Goal: Task Accomplishment & Management: Use online tool/utility

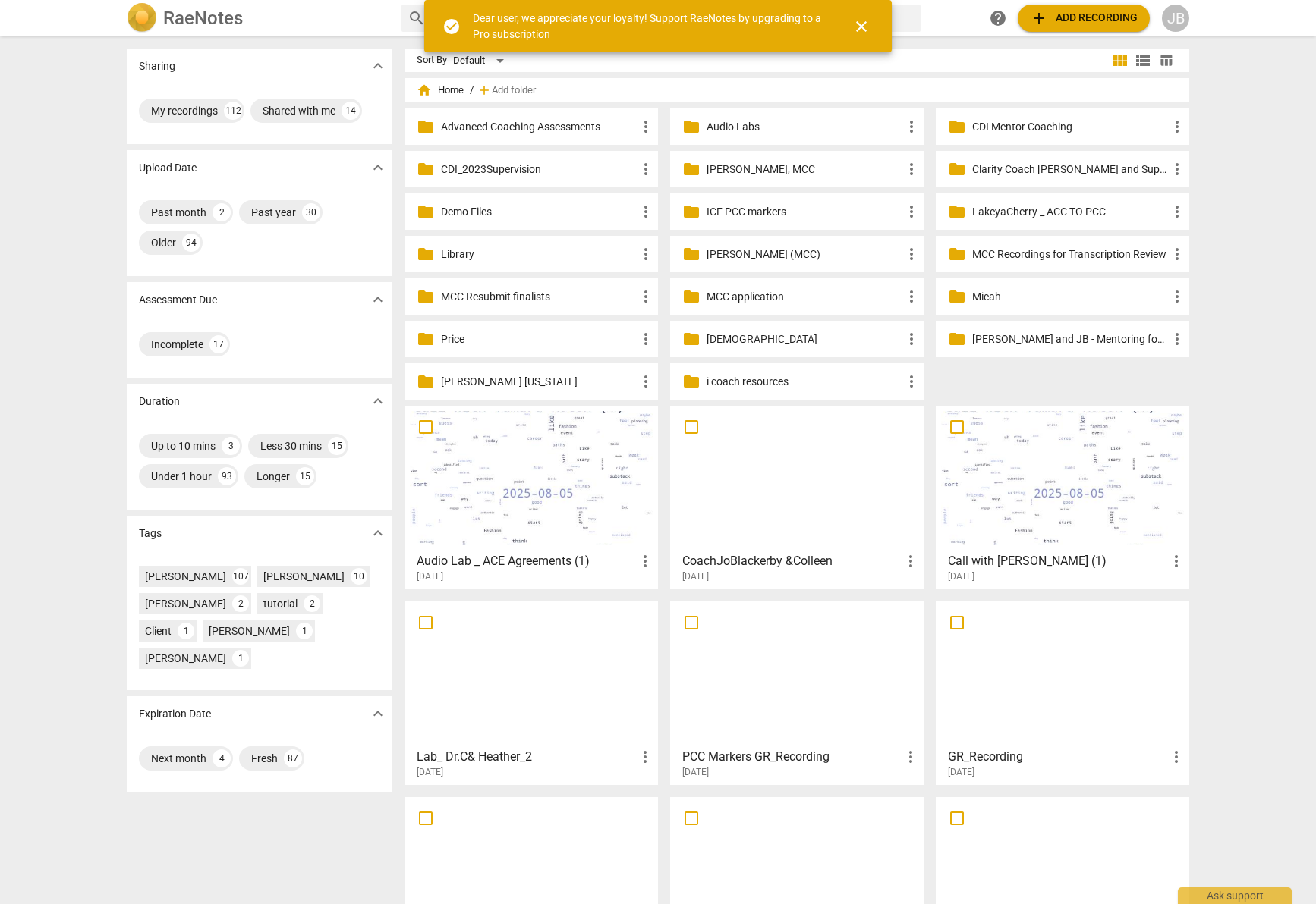
click at [862, 30] on span "close" at bounding box center [861, 26] width 18 height 18
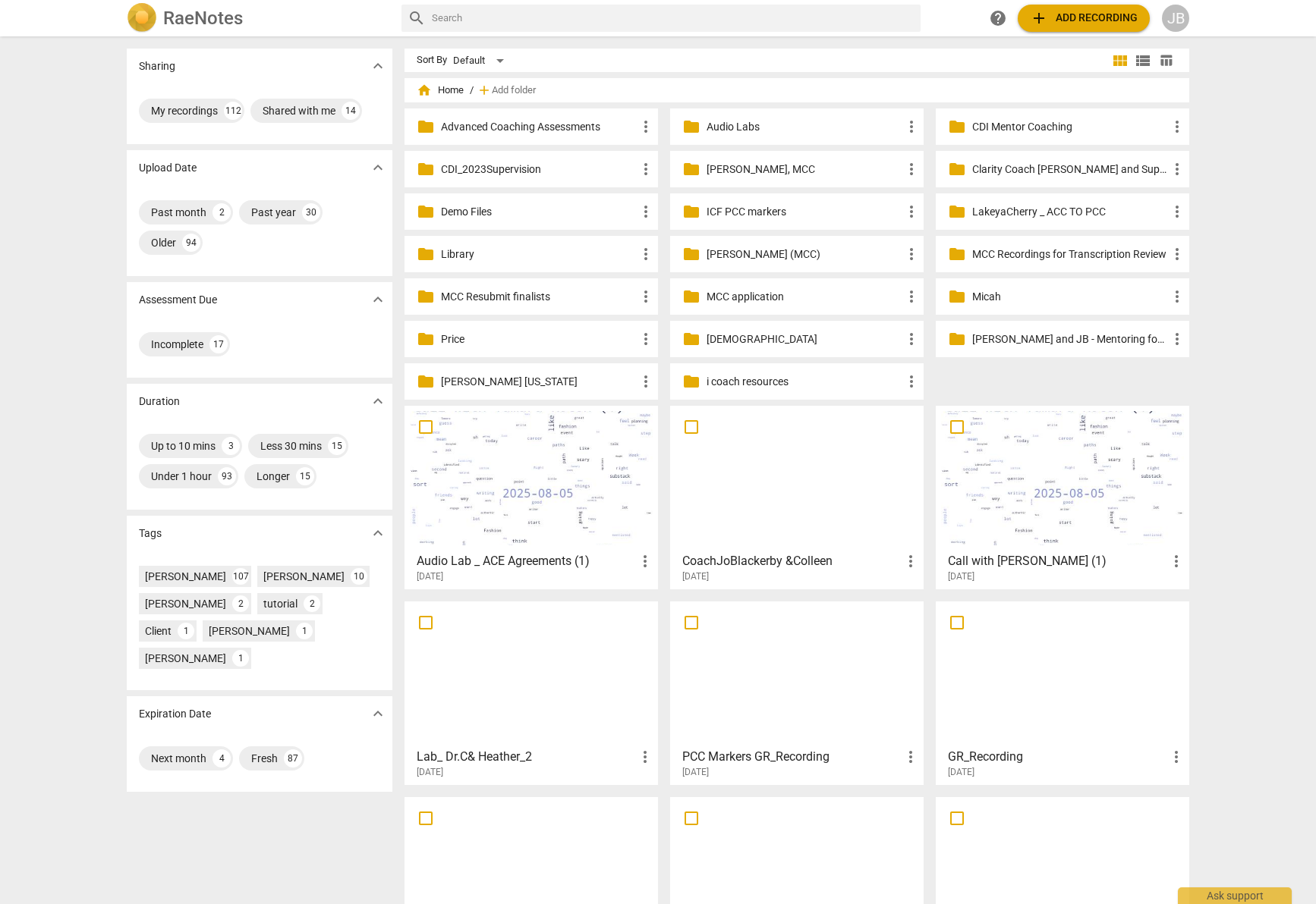
click at [1063, 16] on span "add Add recording" at bounding box center [1083, 18] width 107 height 18
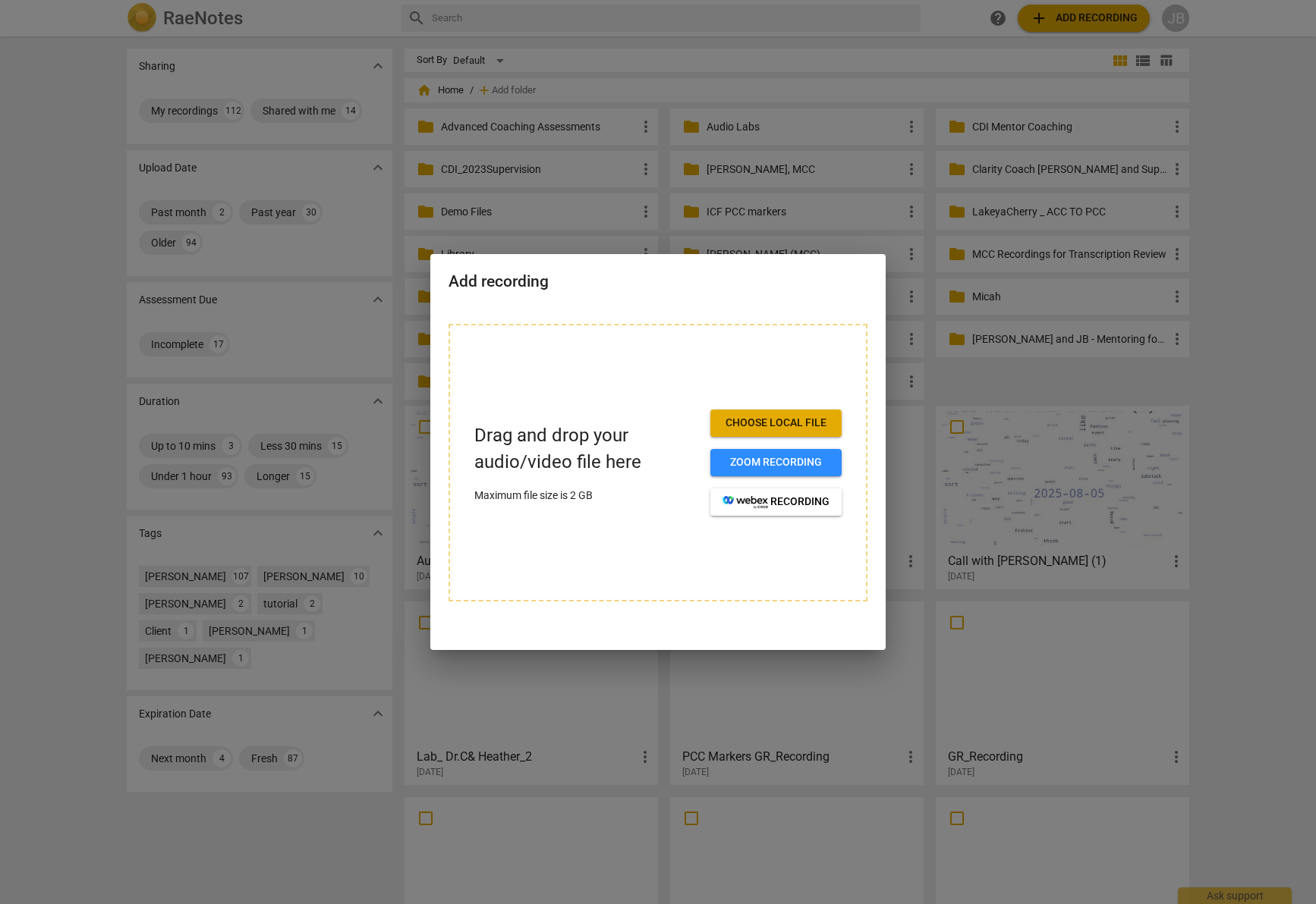
click at [790, 430] on span "Choose local file" at bounding box center [776, 423] width 107 height 16
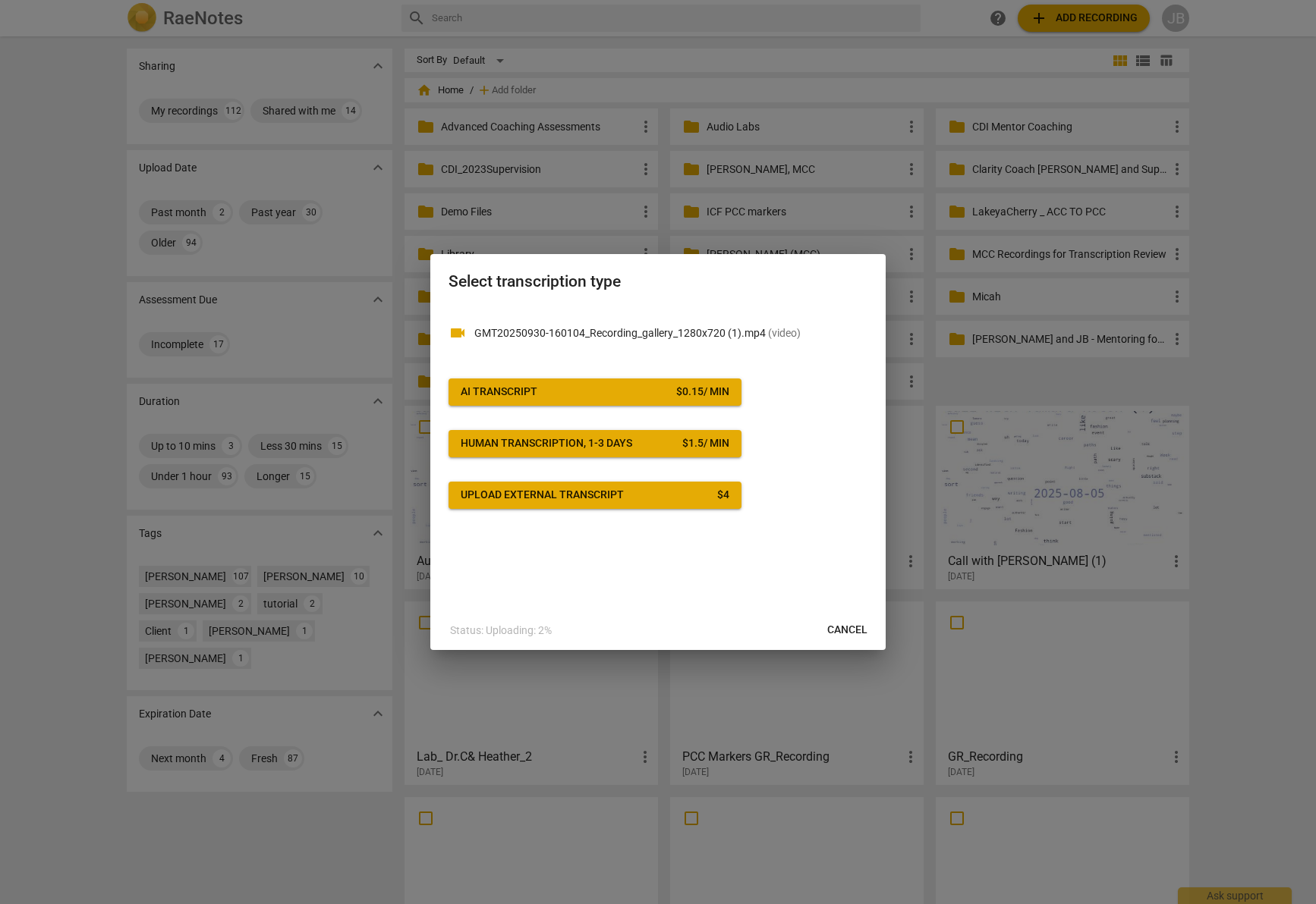
click at [676, 396] on div "$ 0.15 / min" at bounding box center [703, 392] width 53 height 16
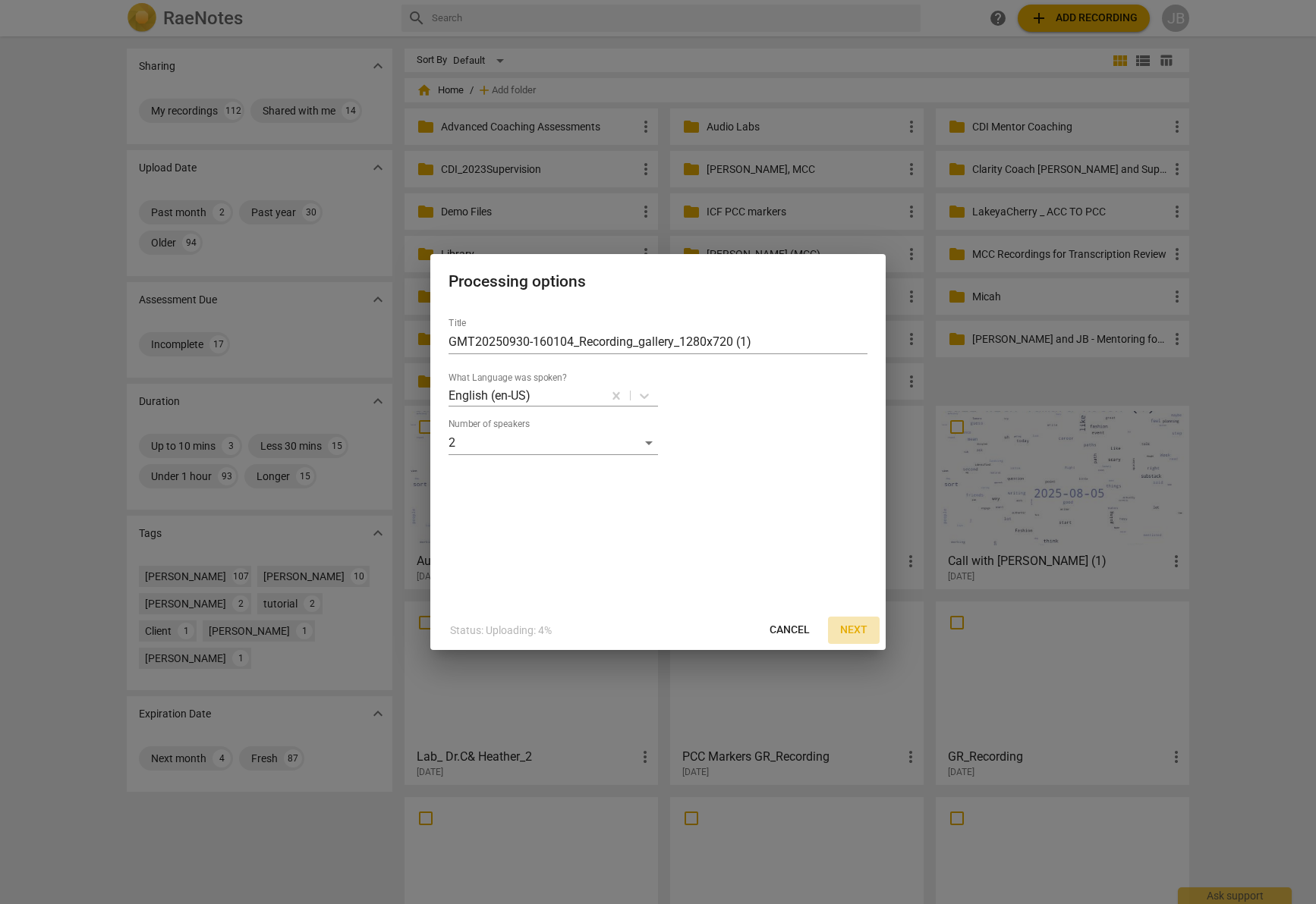
click at [860, 639] on button "Next" at bounding box center [854, 629] width 52 height 27
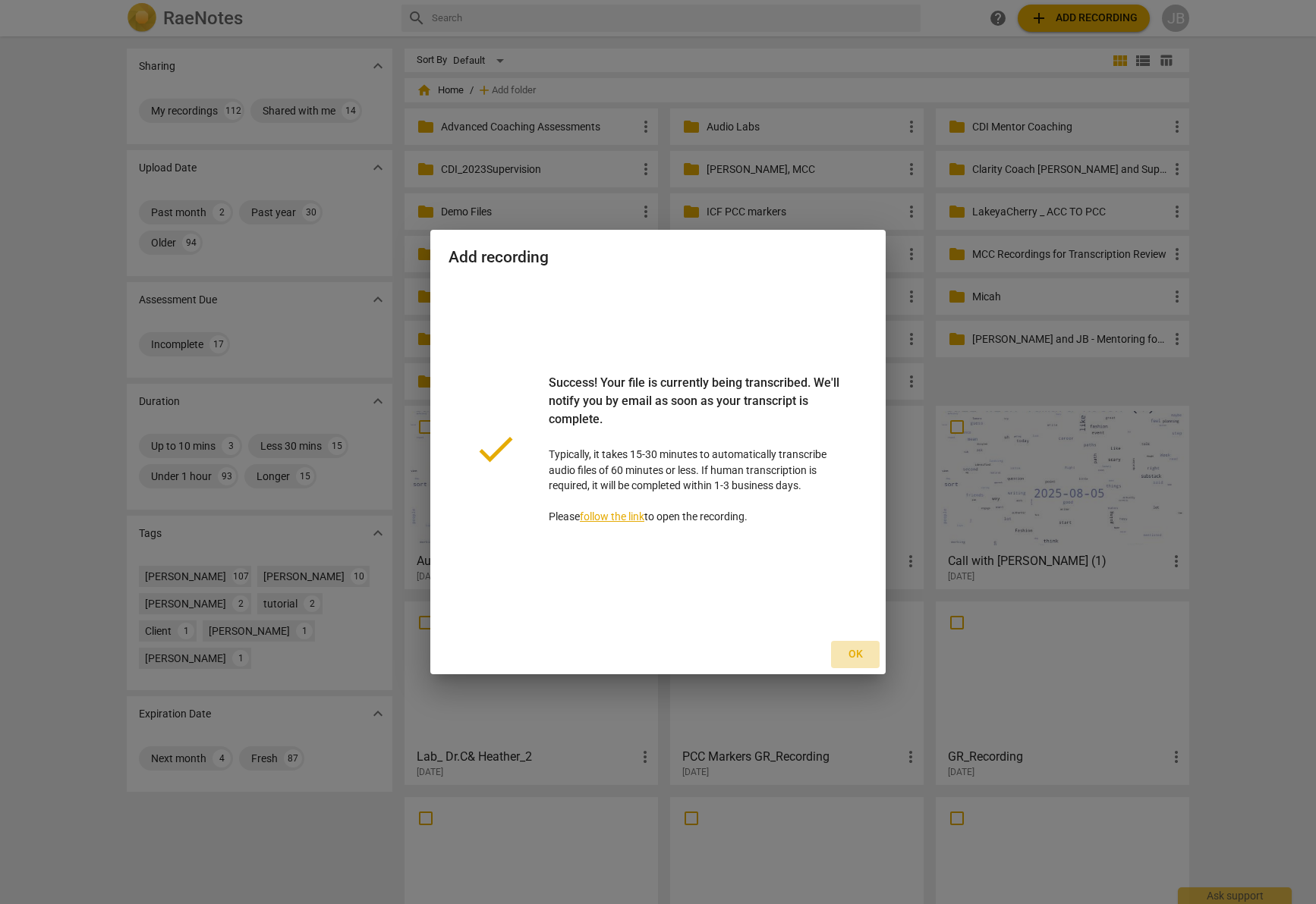
click at [855, 649] on span "Ok" at bounding box center [855, 654] width 25 height 16
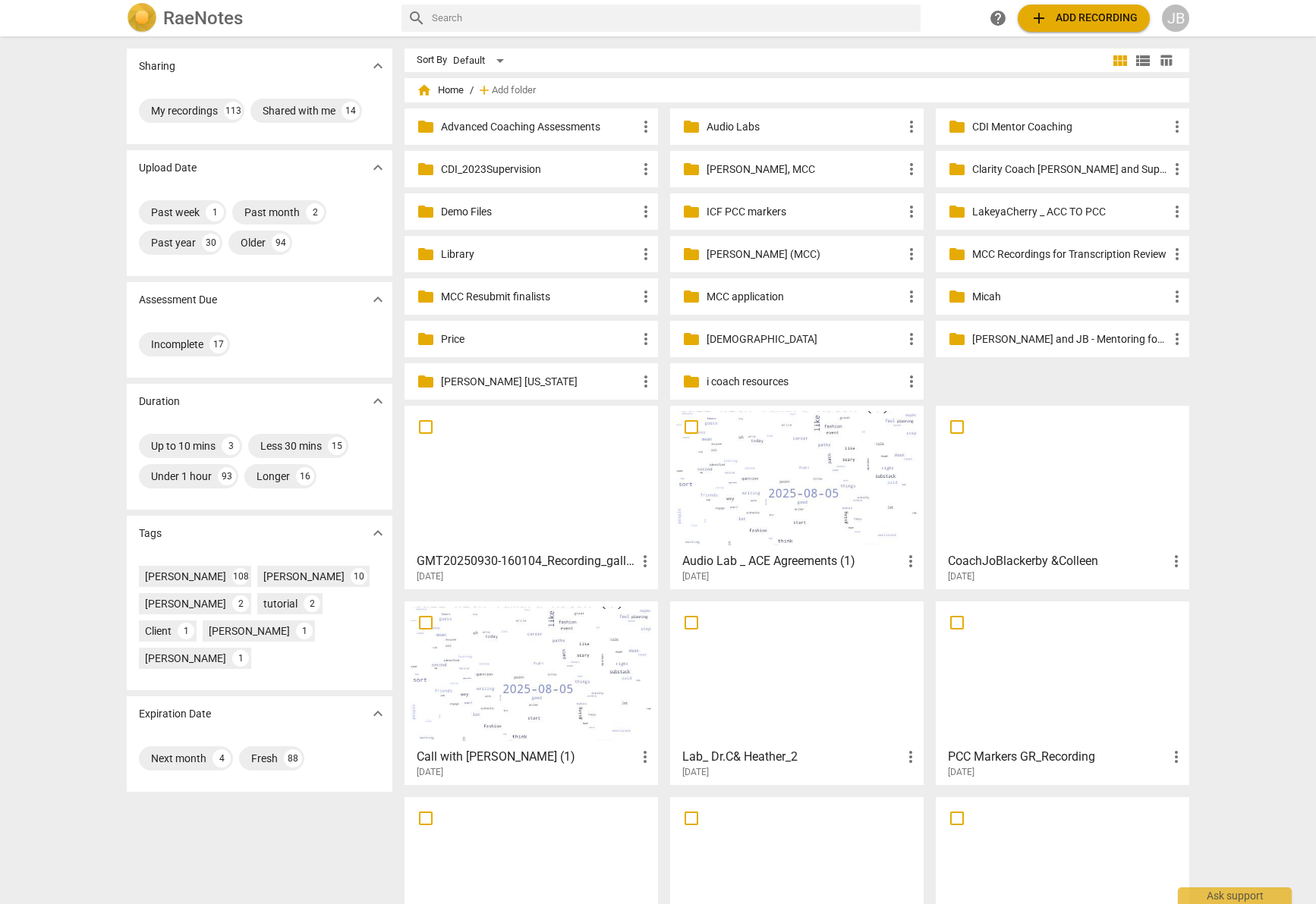
click at [606, 425] on div at bounding box center [531, 479] width 243 height 134
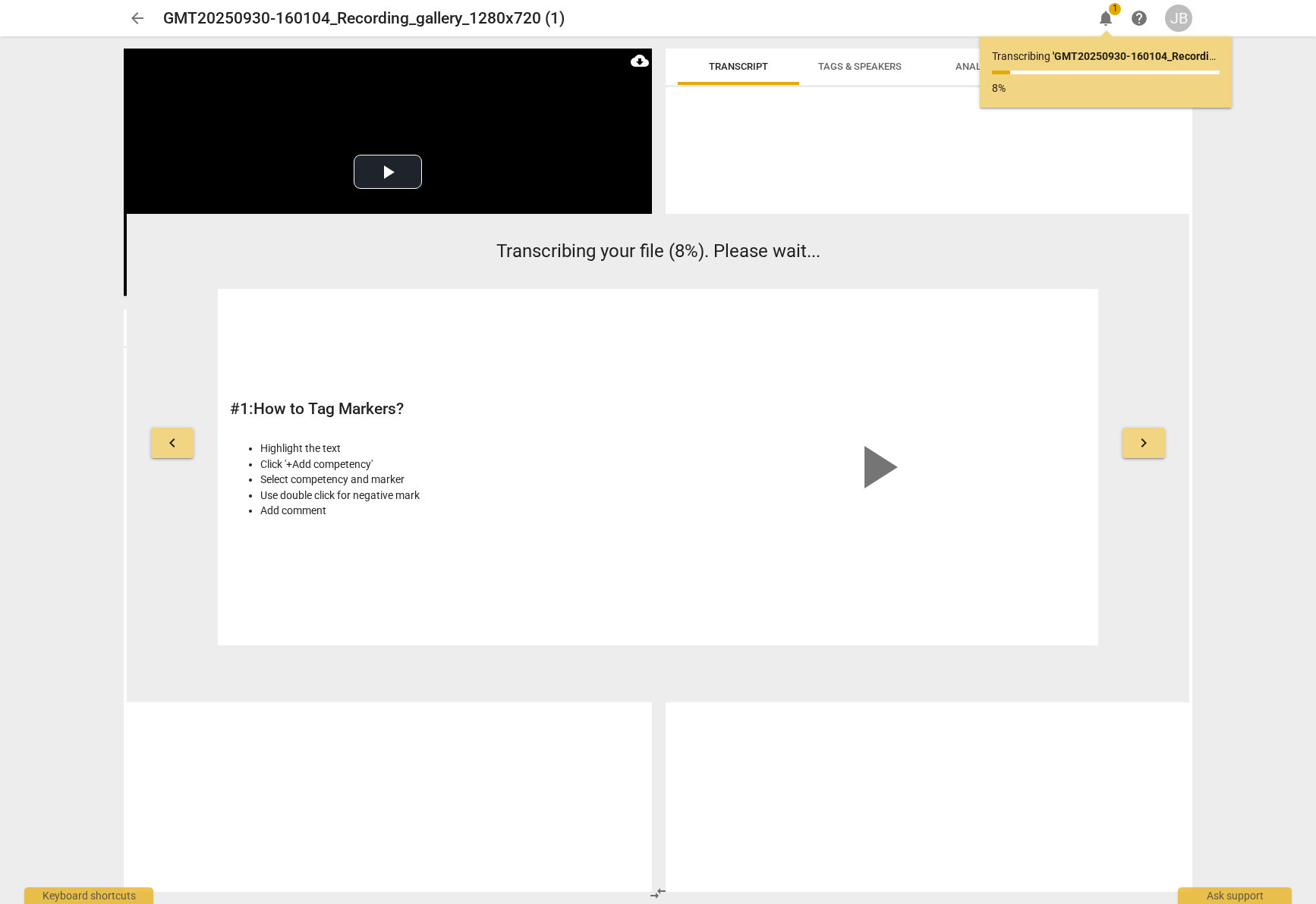
click at [1145, 443] on span "keyboard_arrow_right" at bounding box center [1144, 443] width 18 height 18
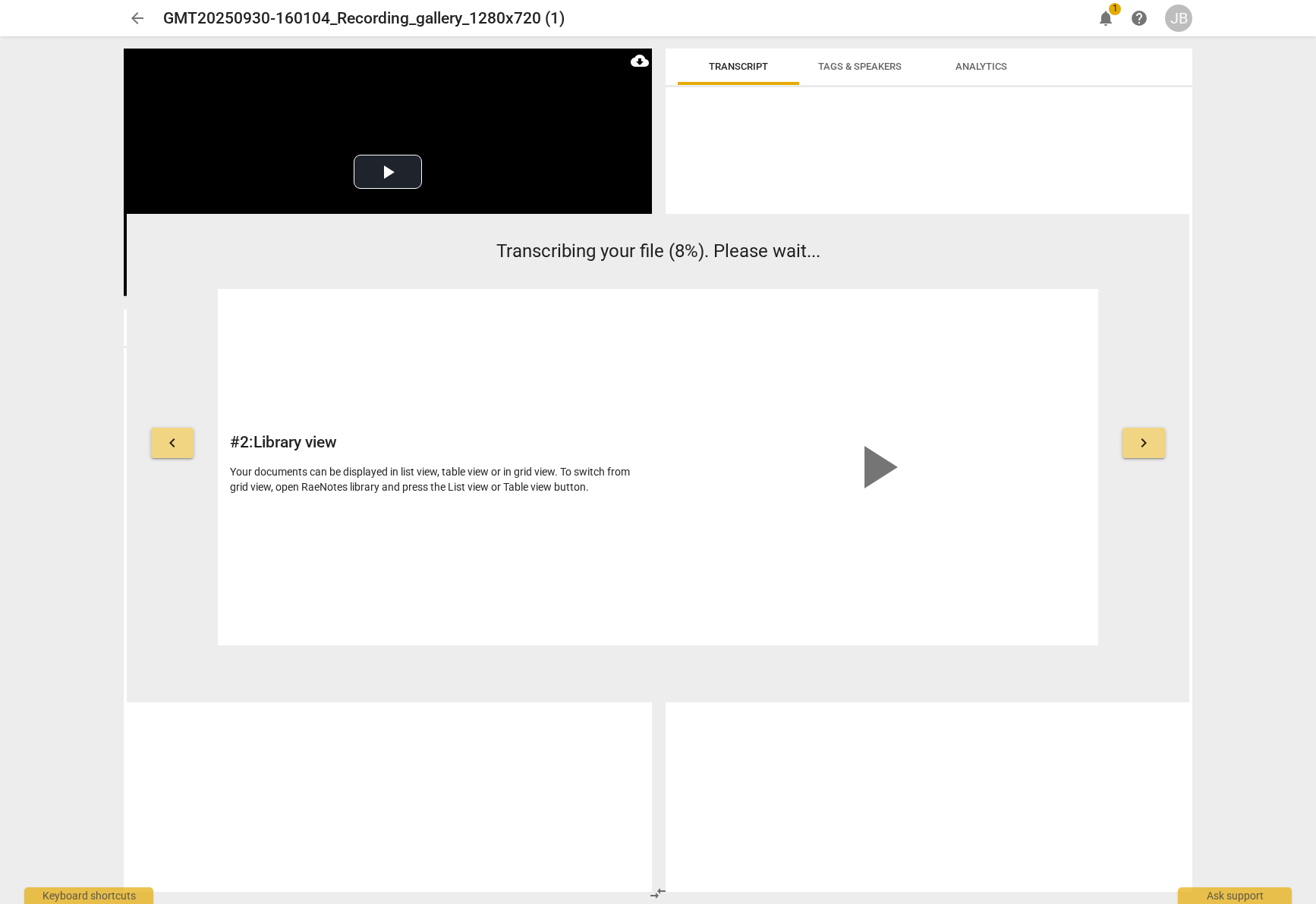
click at [1145, 443] on span "keyboard_arrow_right" at bounding box center [1144, 443] width 18 height 18
click at [1145, 443] on span "keyboard_arrow_right" at bounding box center [1144, 443] width 18 height 18
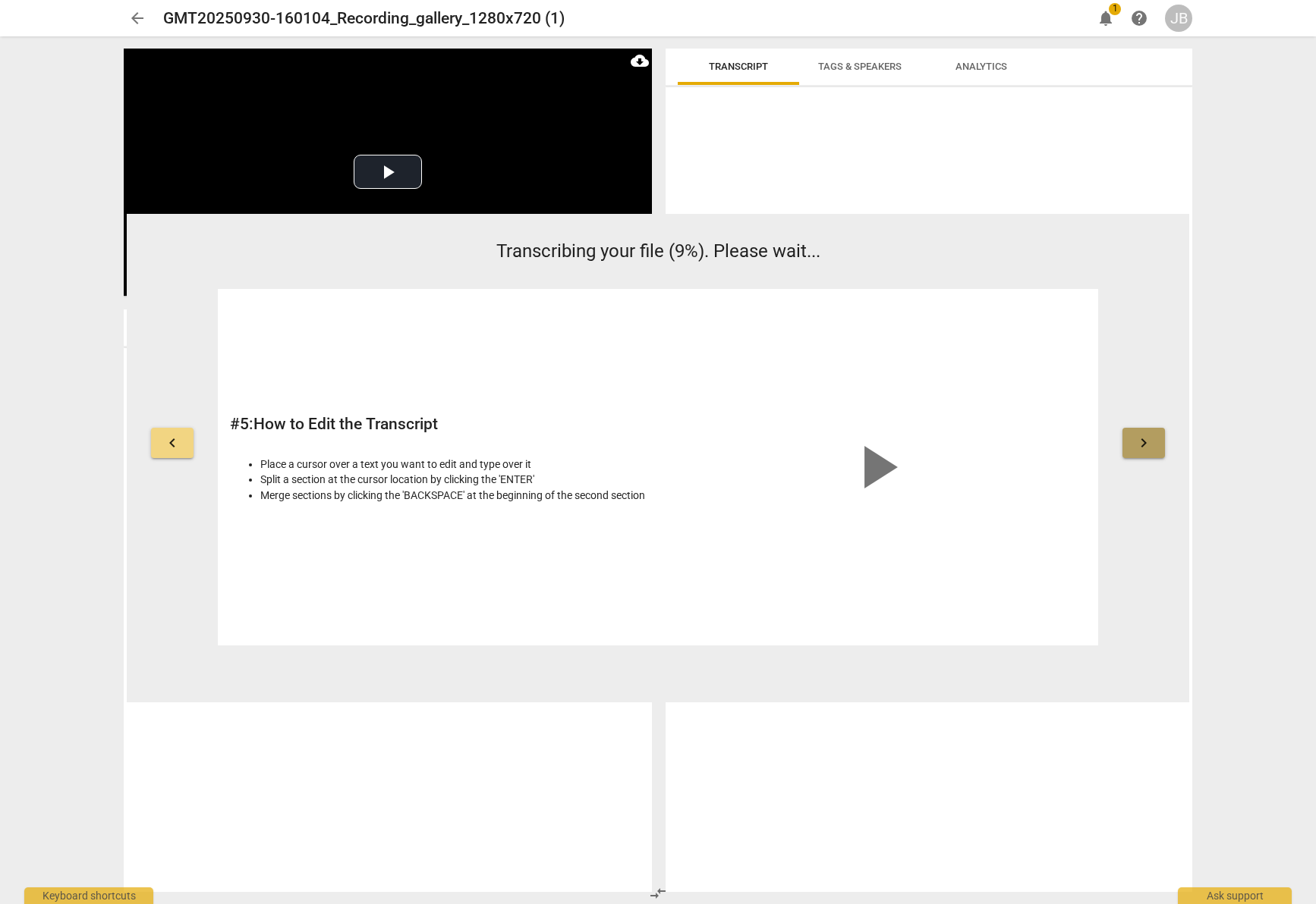
click at [1145, 443] on span "keyboard_arrow_right" at bounding box center [1144, 443] width 18 height 18
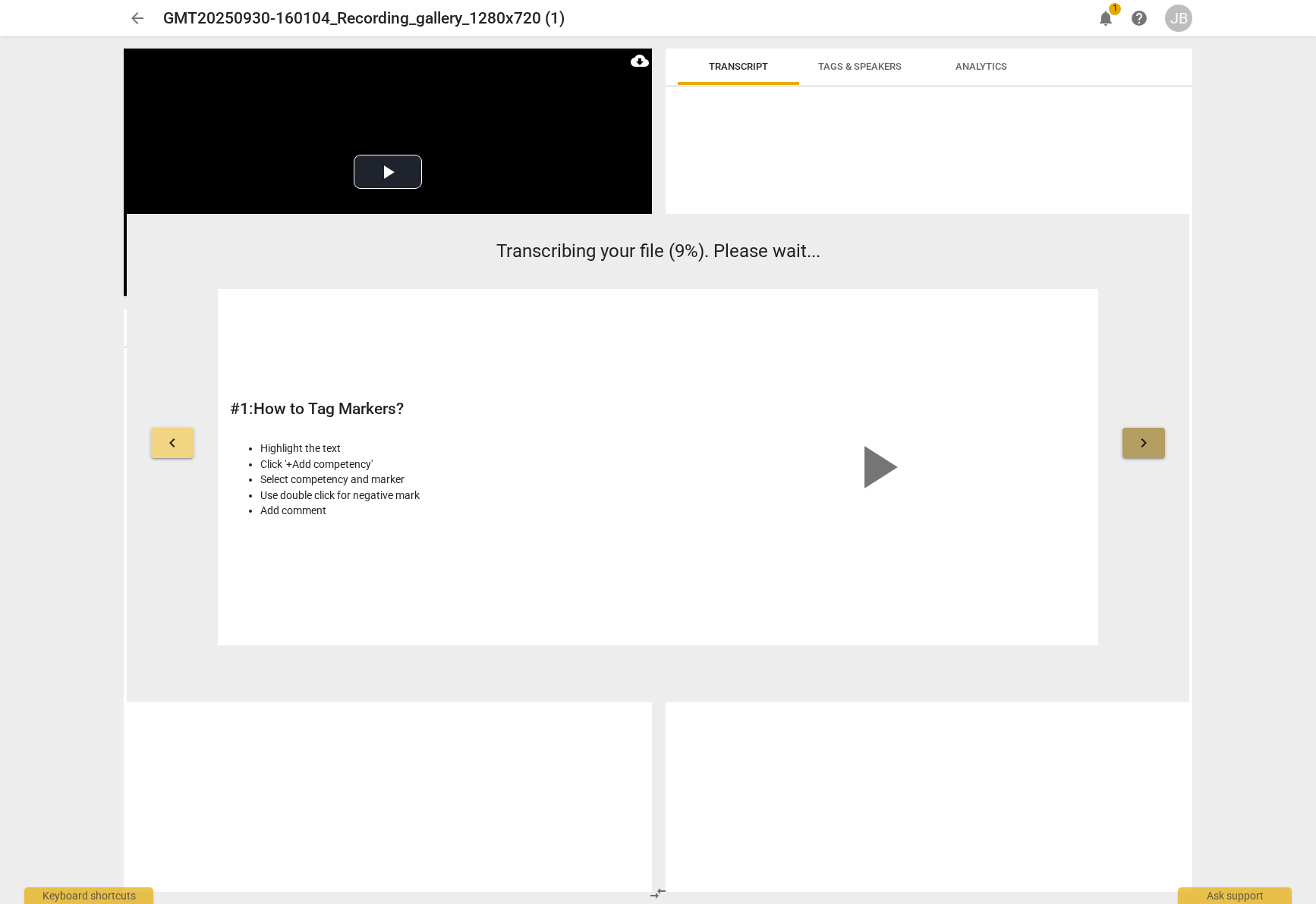
click at [1145, 443] on span "keyboard_arrow_right" at bounding box center [1144, 443] width 18 height 18
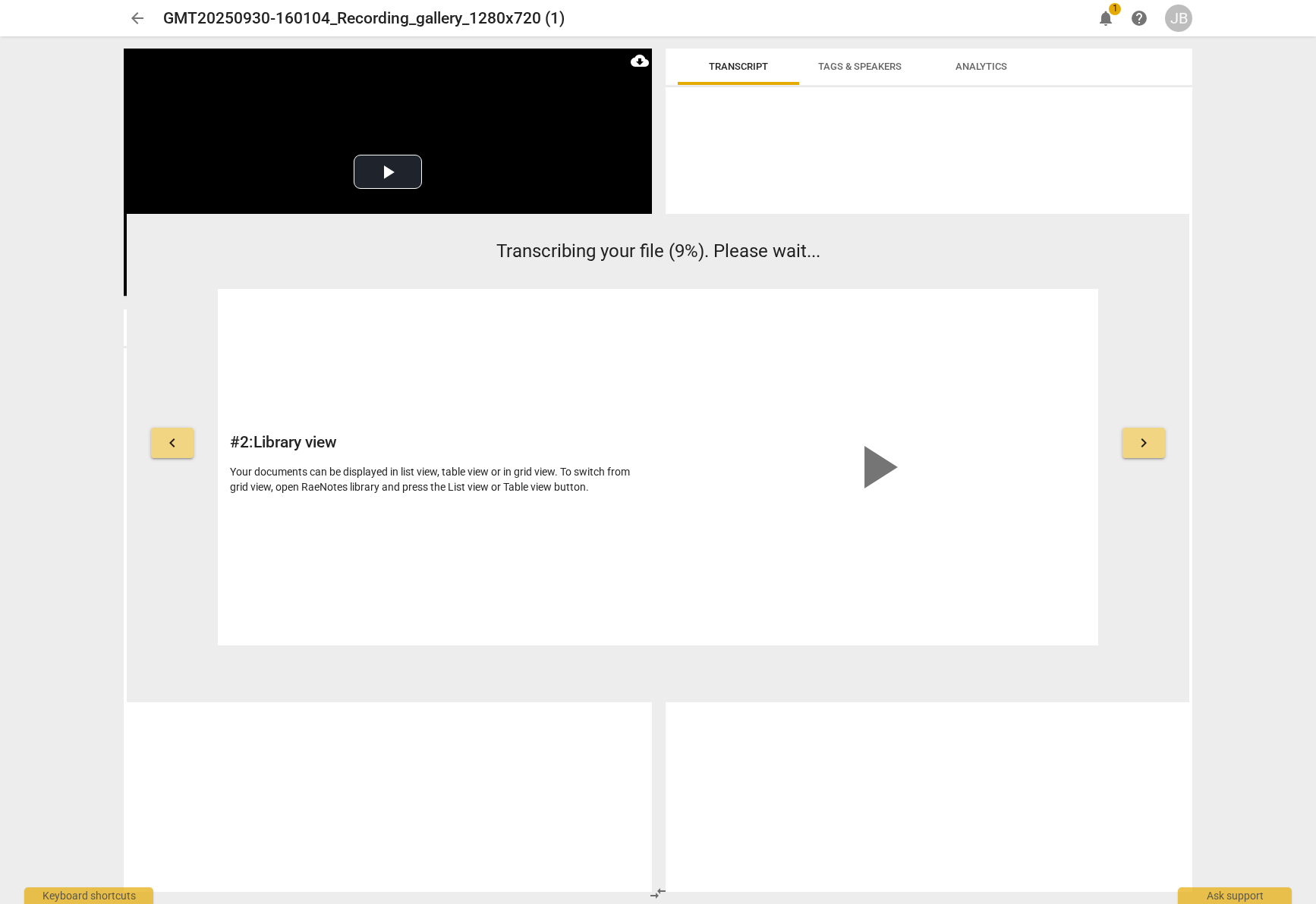
click at [1145, 443] on span "keyboard_arrow_right" at bounding box center [1144, 443] width 18 height 18
